Goal: Task Accomplishment & Management: Manage account settings

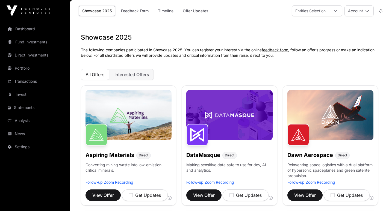
click at [30, 29] on link "Dashboard" at bounding box center [34, 29] width 61 height 12
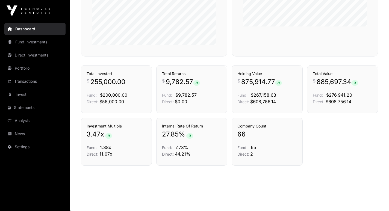
scroll to position [352, 0]
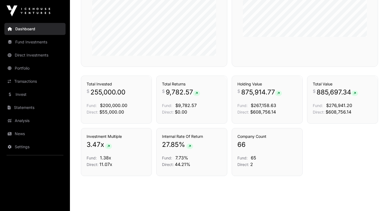
click at [280, 76] on div "Holdings" at bounding box center [290, 67] width 30 height 16
click at [262, 92] on span "875,914.77" at bounding box center [261, 92] width 41 height 9
click at [283, 69] on link "Holdings" at bounding box center [289, 65] width 16 height 5
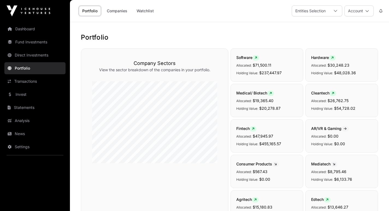
click at [353, 13] on button "Account" at bounding box center [358, 10] width 29 height 11
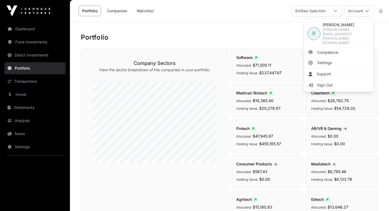
click at [328, 13] on div at bounding box center [334, 11] width 13 height 10
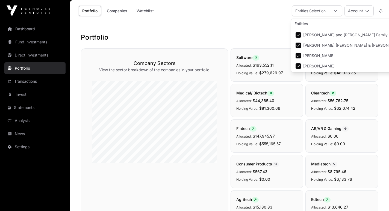
click at [93, 12] on link "Portfolio" at bounding box center [90, 11] width 22 height 10
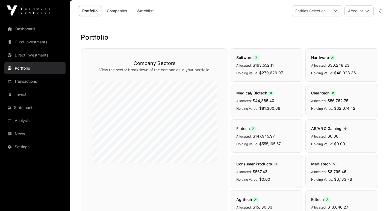
click at [36, 26] on link "Dashboard" at bounding box center [34, 29] width 61 height 12
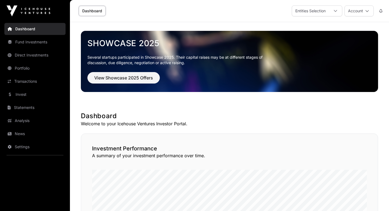
click at [337, 10] on div at bounding box center [334, 11] width 13 height 10
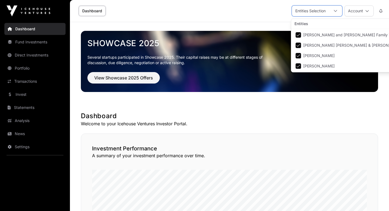
scroll to position [5, 4]
click at [102, 11] on link "Dashboard" at bounding box center [92, 11] width 27 height 10
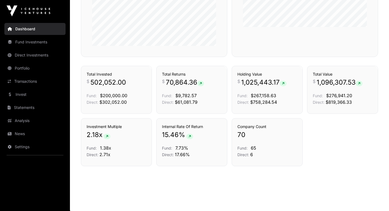
scroll to position [363, 0]
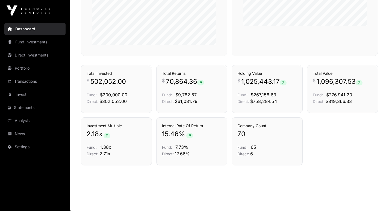
click at [112, 82] on span "502,052.00" at bounding box center [107, 81] width 35 height 9
click at [127, 98] on p "Direct: $302,052.00" at bounding box center [115, 101] width 59 height 7
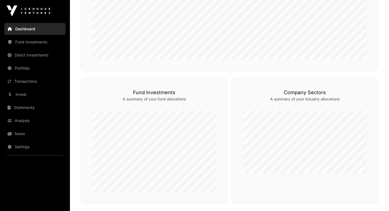
scroll to position [276, 0]
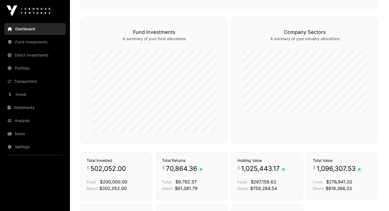
click at [25, 39] on link "Fund Investments" at bounding box center [34, 42] width 61 height 12
click at [22, 67] on link "Portfolio" at bounding box center [34, 68] width 61 height 12
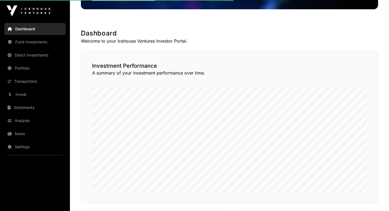
scroll to position [0, 0]
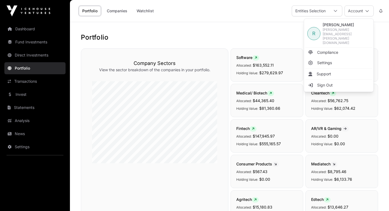
click at [331, 80] on link "Sign Out" at bounding box center [338, 85] width 67 height 10
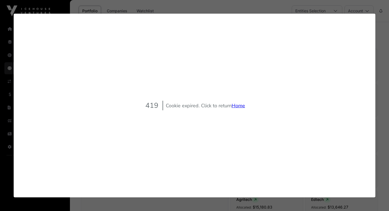
click at [241, 105] on link "Home" at bounding box center [237, 105] width 13 height 7
